Goal: Navigation & Orientation: Understand site structure

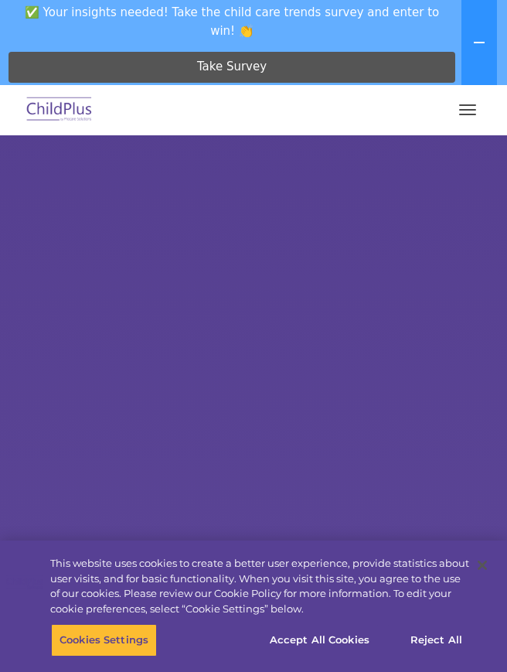
select select "MEDIUM"
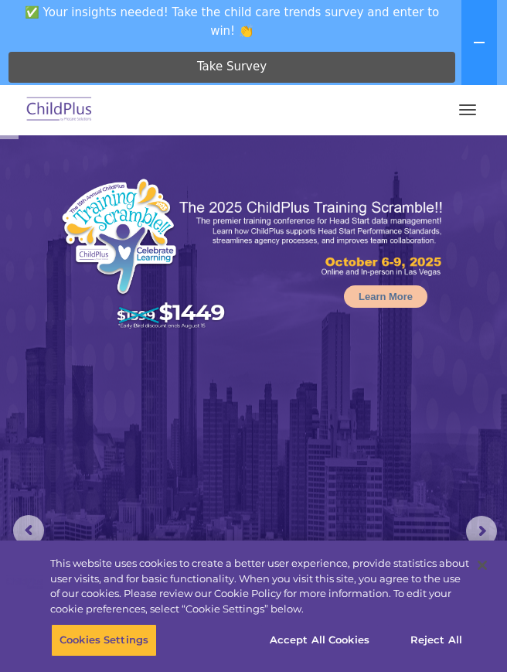
click at [470, 117] on button "button" at bounding box center [467, 109] width 32 height 25
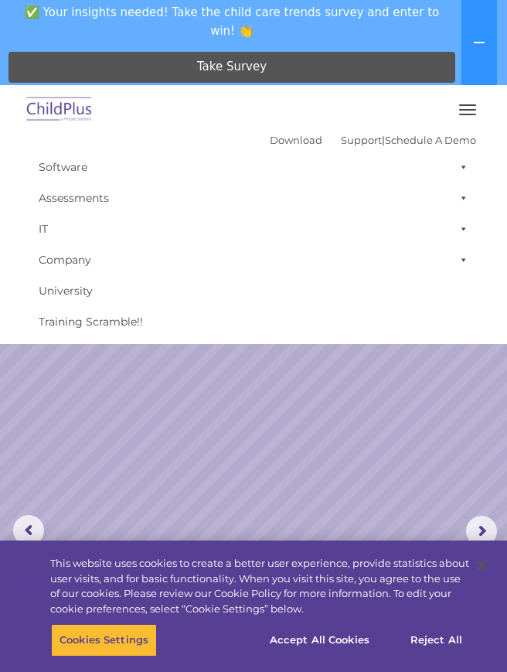
click at [479, 40] on icon at bounding box center [479, 42] width 12 height 12
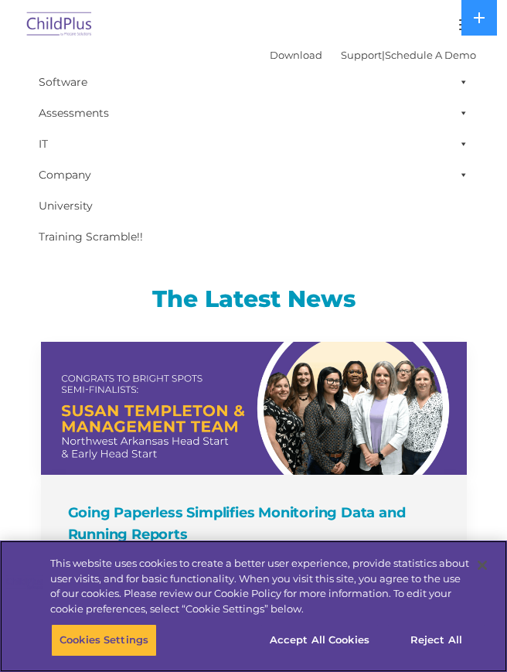
click at [349, 651] on button "Accept All Cookies" at bounding box center [319, 640] width 117 height 32
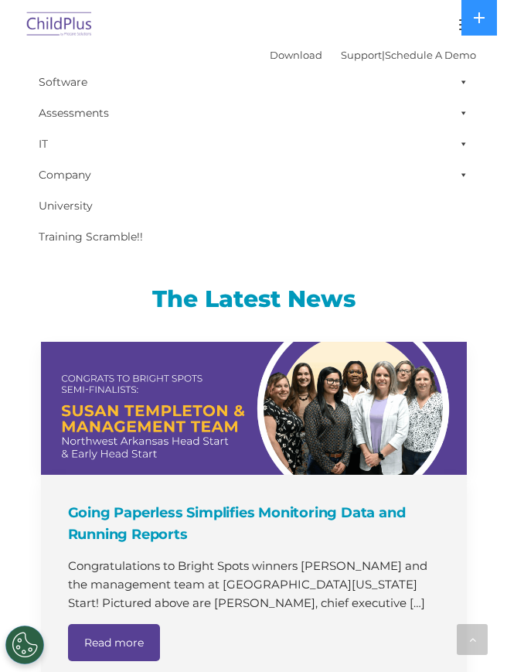
click at [340, 656] on button "Accept All Cookies" at bounding box center [319, 640] width 117 height 32
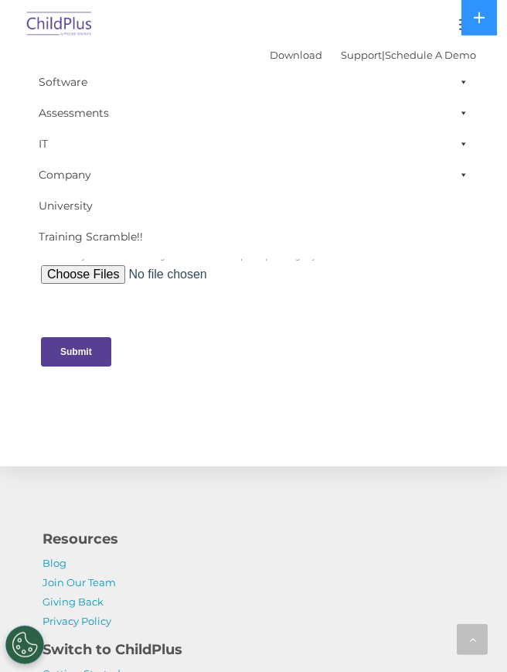
click at [54, 86] on link "Software" at bounding box center [253, 81] width 445 height 31
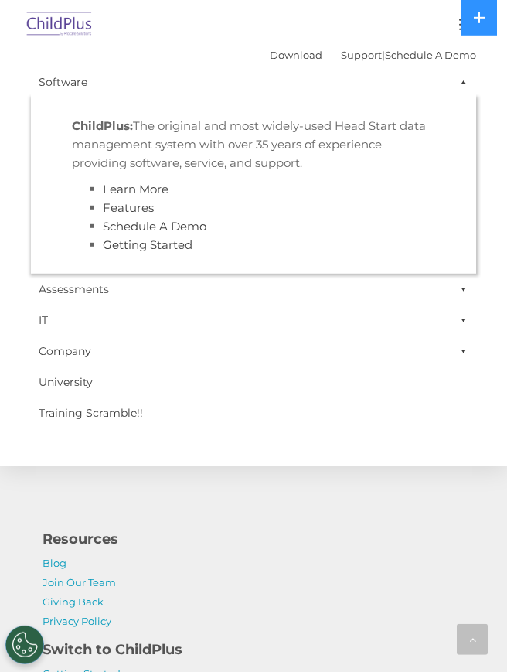
scroll to position [2994, 0]
click at [404, 338] on link "Company" at bounding box center [253, 350] width 445 height 31
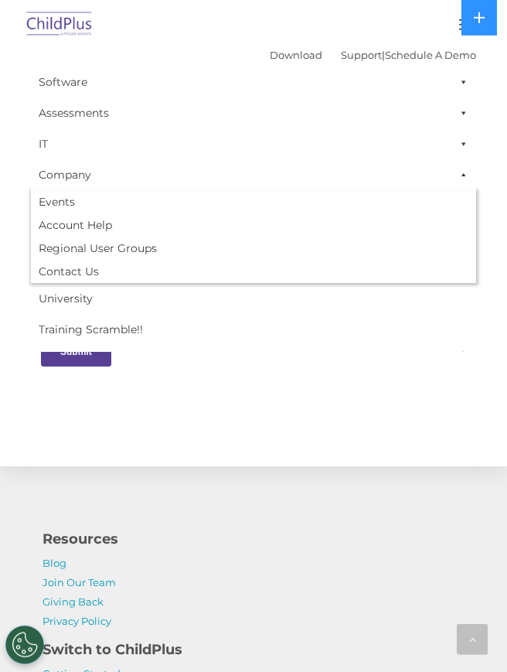
click at [45, 36] on img at bounding box center [59, 25] width 73 height 36
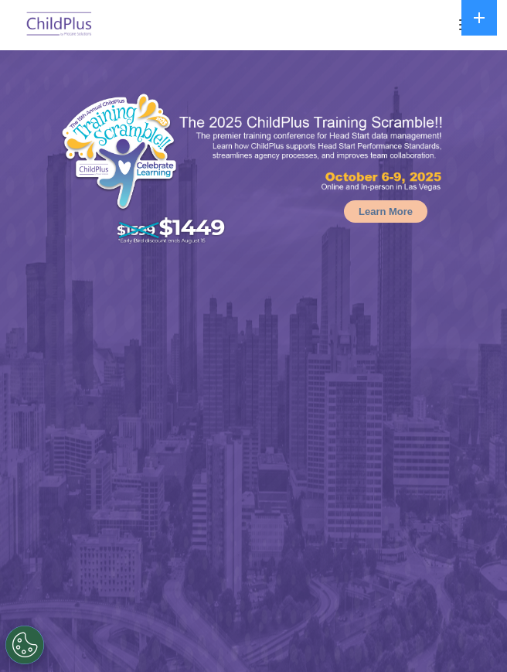
select select "MEDIUM"
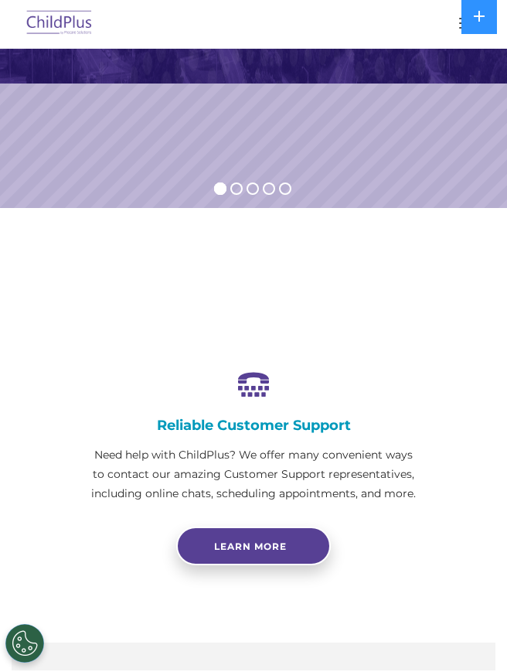
scroll to position [629, 0]
